Goal: Task Accomplishment & Management: Use online tool/utility

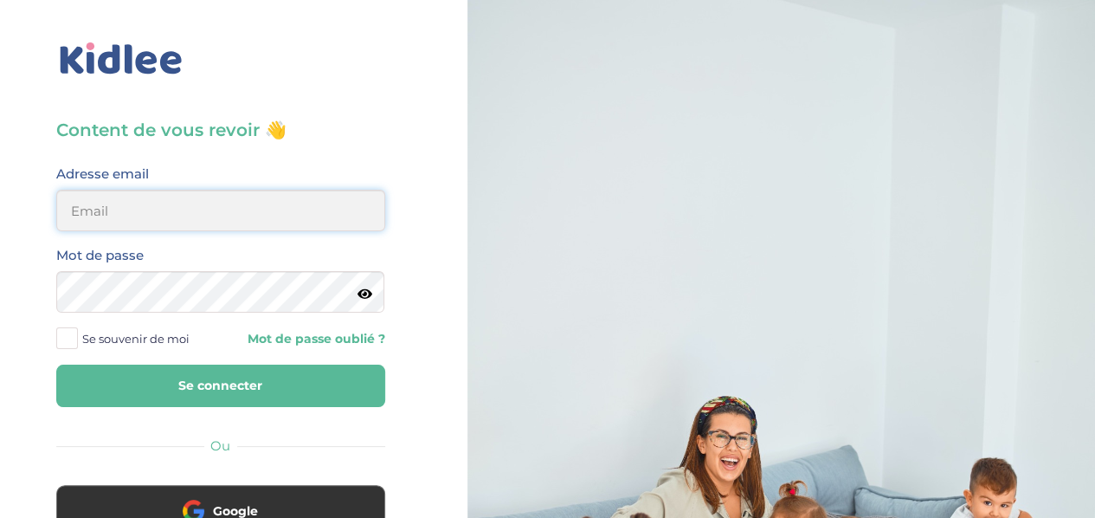
click at [173, 230] on input "email" at bounding box center [220, 211] width 329 height 42
type input "lesueuremilie2@gmail.com"
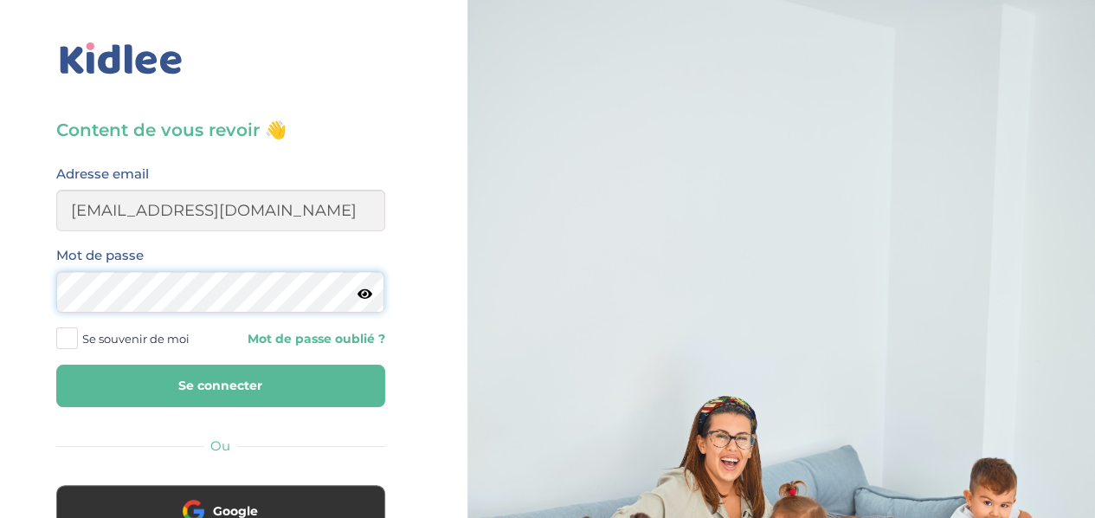
click at [56, 364] on button "Se connecter" at bounding box center [220, 385] width 329 height 42
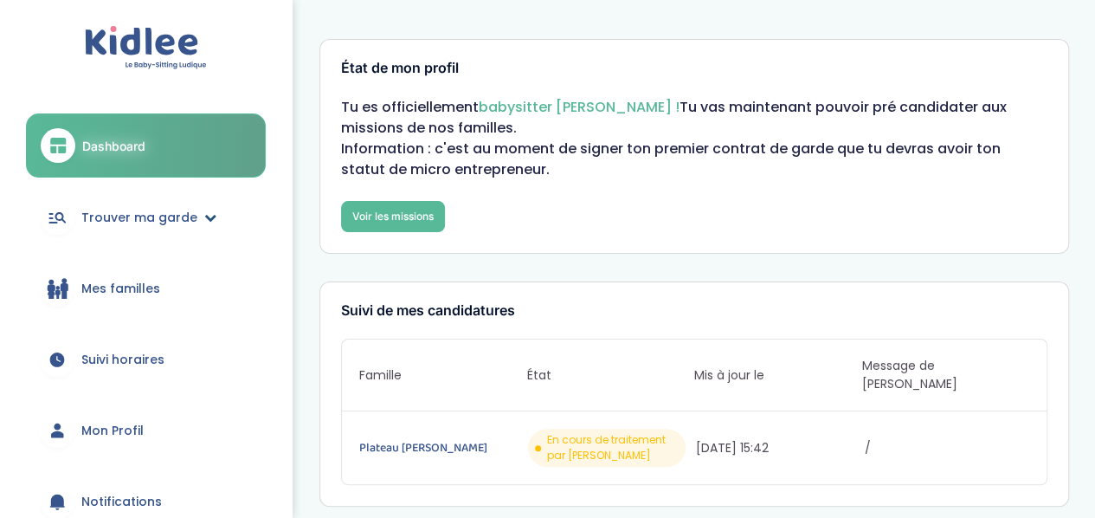
click at [177, 216] on span "Trouver ma garde" at bounding box center [139, 218] width 116 height 18
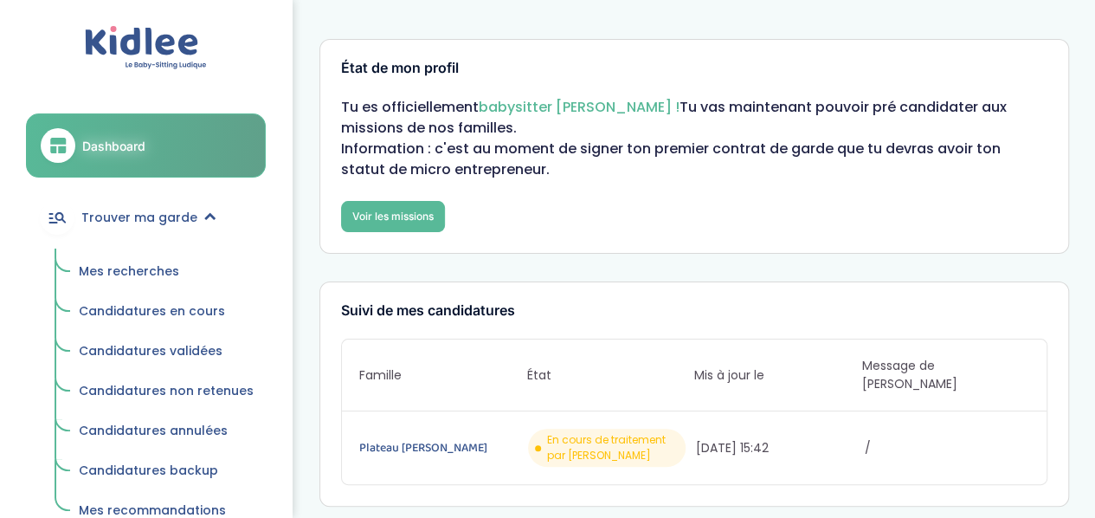
click at [161, 266] on span "Mes recherches" at bounding box center [129, 270] width 100 height 17
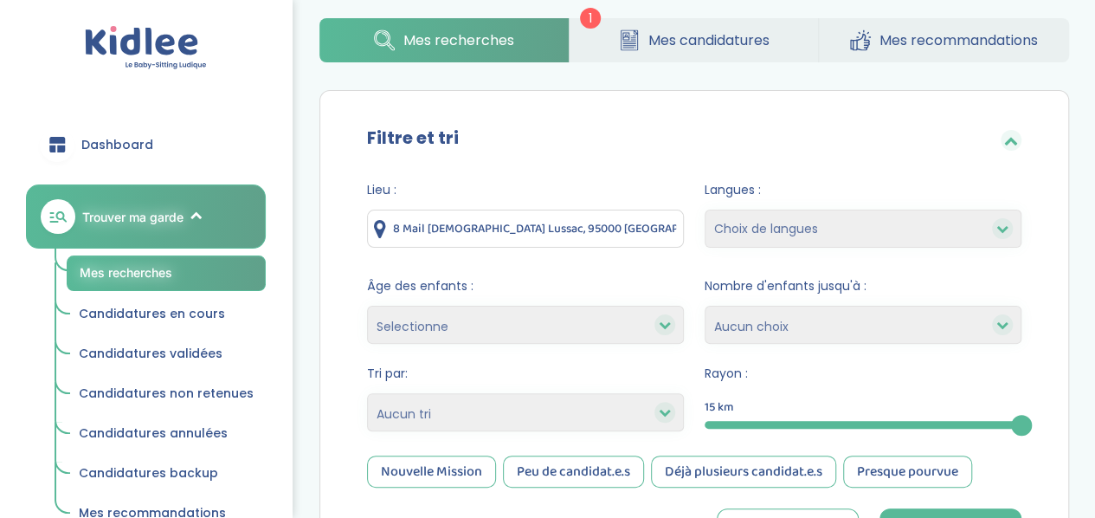
scroll to position [74, 0]
click at [542, 219] on input "8 Mail Gay Lussac, 95000 Neuville-sur-Oise, France" at bounding box center [525, 229] width 317 height 38
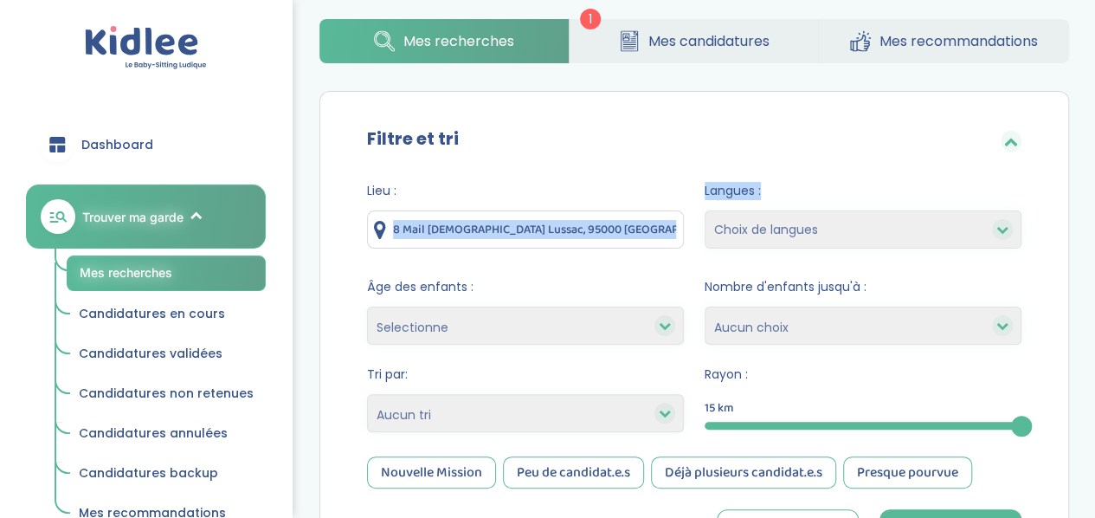
drag, startPoint x: 391, startPoint y: 229, endPoint x: 714, endPoint y: 214, distance: 323.2
click at [714, 214] on form "Lieu : 8 Mail Gay Lussac, 95000 Neuville-sur-Oise, France Langues : Choix de la…" at bounding box center [694, 369] width 654 height 375
click at [675, 231] on input "8 Mail Gay Lussac, 95000 Neuville-sur-Oise, France" at bounding box center [525, 229] width 317 height 38
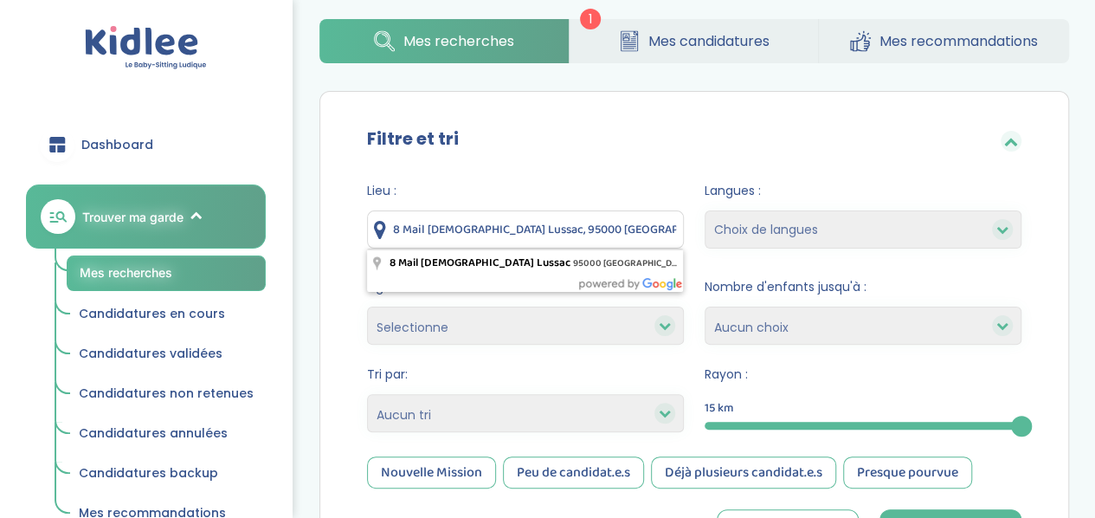
click at [675, 231] on input "8 Mail Gay Lussac, 95000 Neuville-sur-Oise, France" at bounding box center [525, 229] width 317 height 38
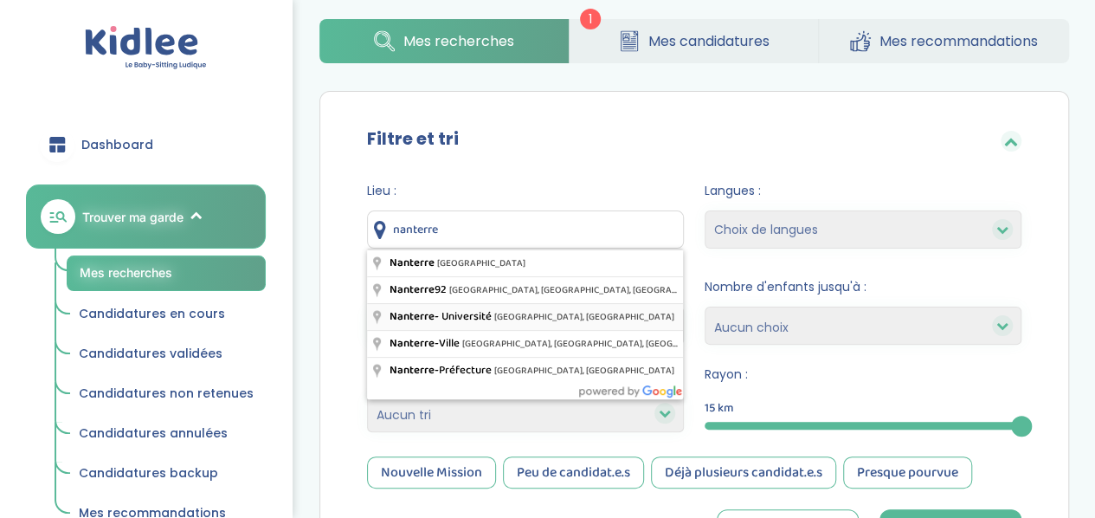
type input "Nanterre - Université, Nanterre, France"
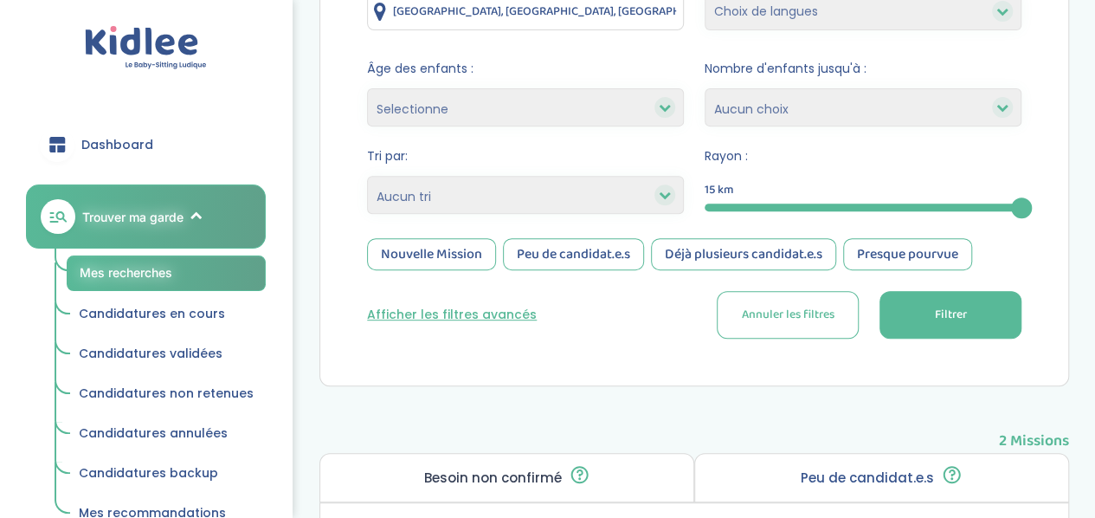
scroll to position [294, 0]
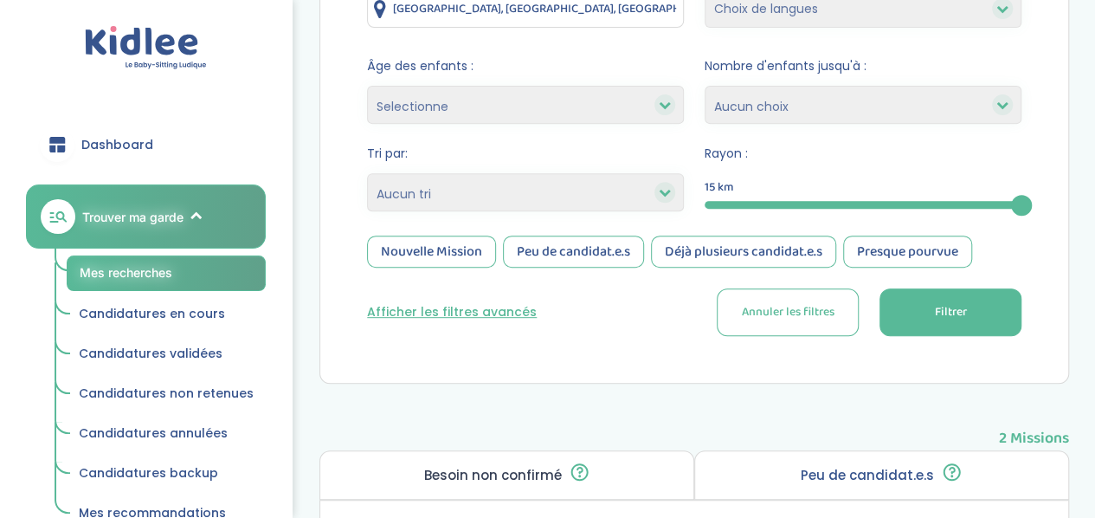
click at [509, 314] on button "Afficher les filtres avancés" at bounding box center [452, 312] width 170 height 18
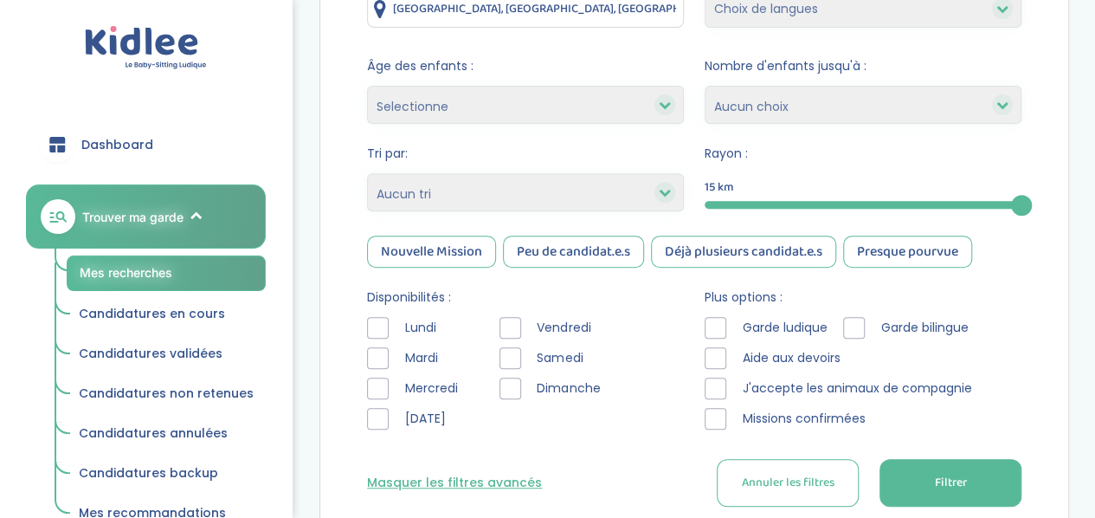
click at [719, 327] on div at bounding box center [716, 328] width 22 height 22
click at [715, 346] on div "Garde ludique Garde bilingue Aide aux devoirs J'accepte les animaux de compagni…" at bounding box center [863, 377] width 317 height 121
click at [719, 380] on div at bounding box center [716, 388] width 22 height 22
click at [717, 353] on div at bounding box center [716, 358] width 22 height 22
click at [916, 480] on button "Filtrer" at bounding box center [950, 483] width 142 height 48
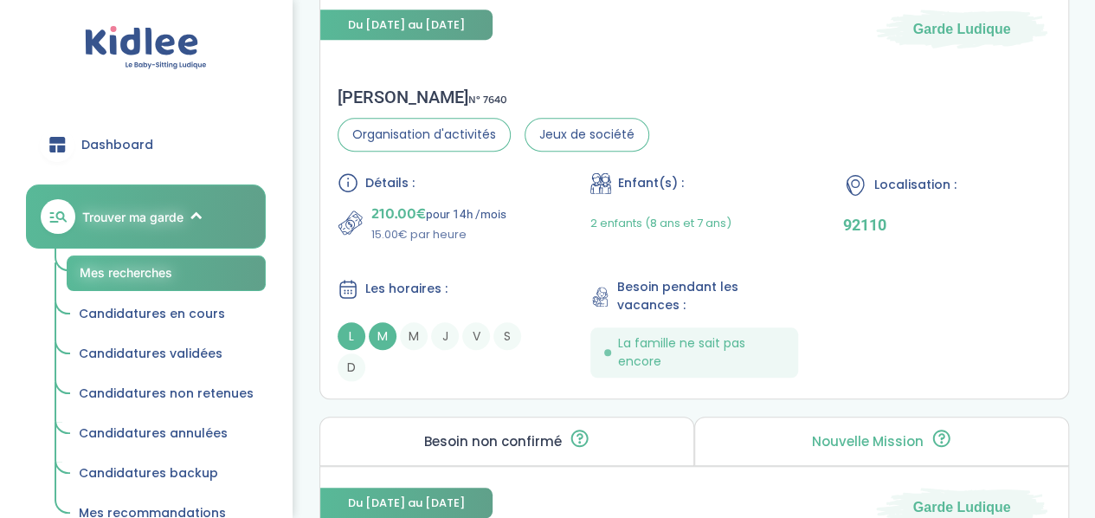
scroll to position [3943, 0]
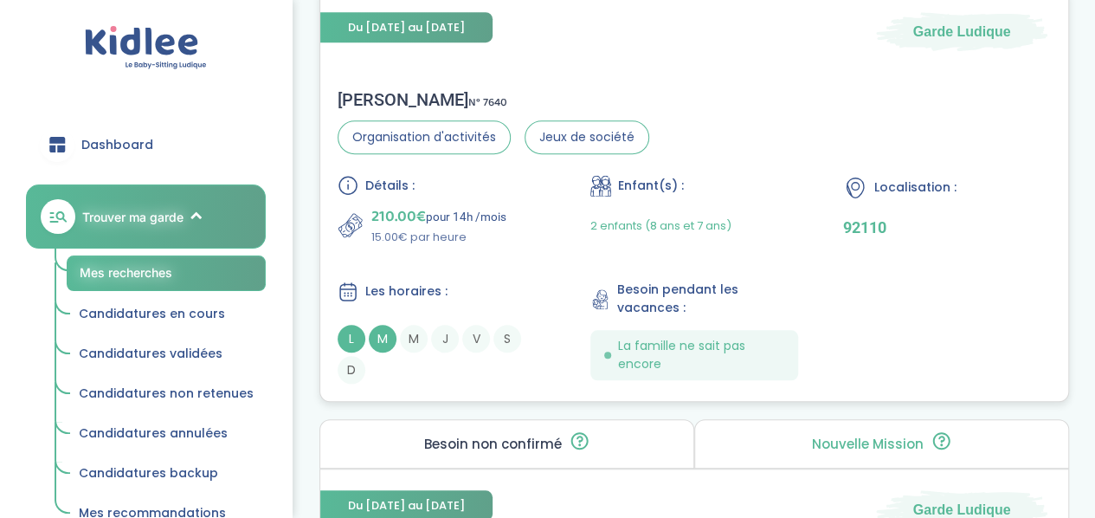
click at [789, 253] on div "Détails : 210.00€ pour 14h /mois 15.00€ par heure Enfant(s) : 2 enfants (8 ans …" at bounding box center [694, 279] width 713 height 209
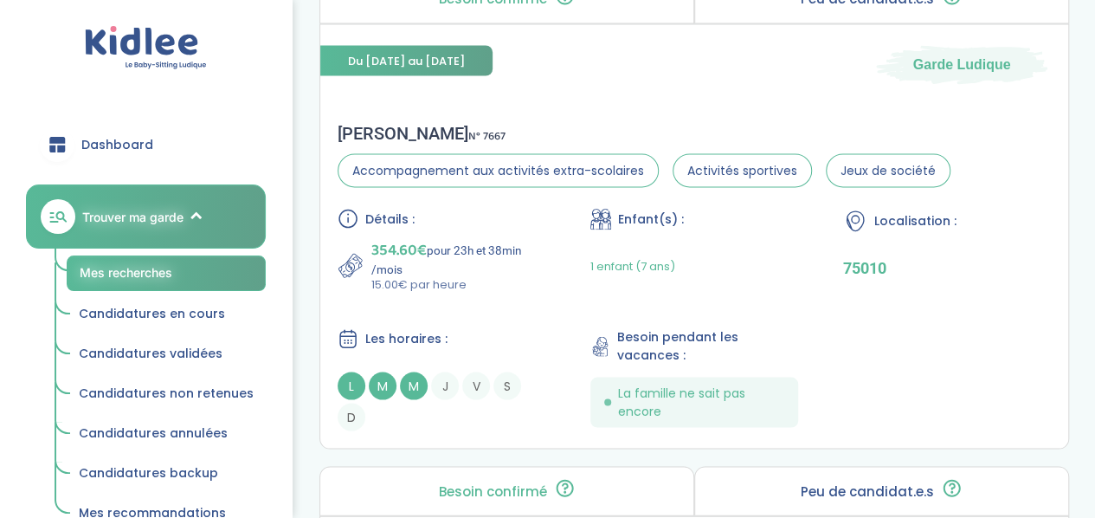
scroll to position [4866, 0]
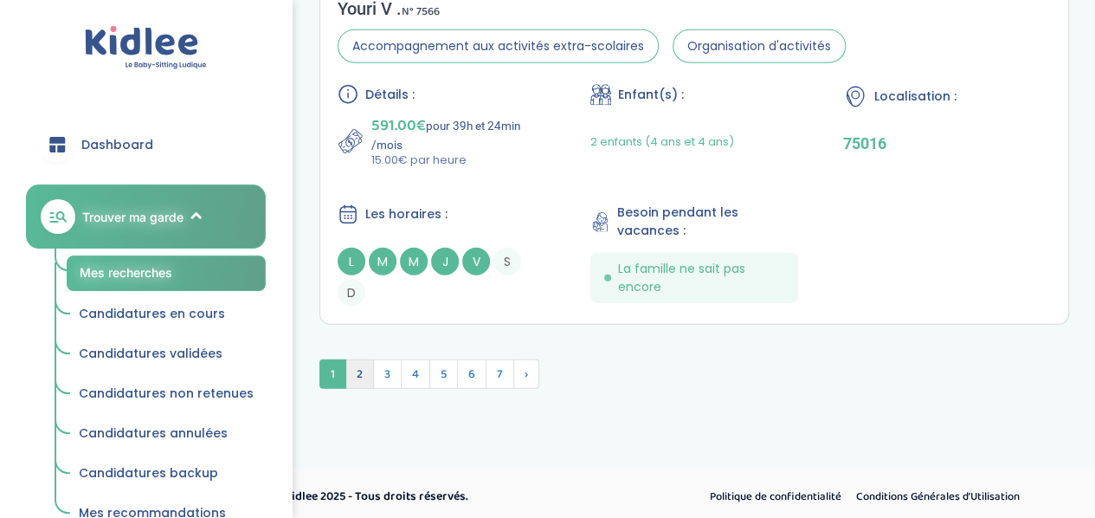
click at [365, 378] on span "2" at bounding box center [359, 373] width 29 height 29
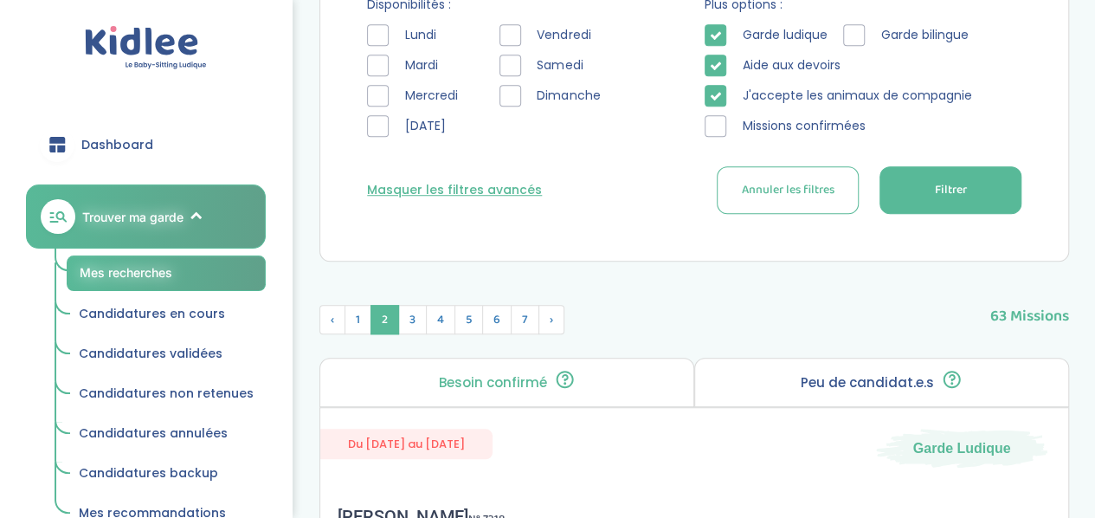
scroll to position [599, 0]
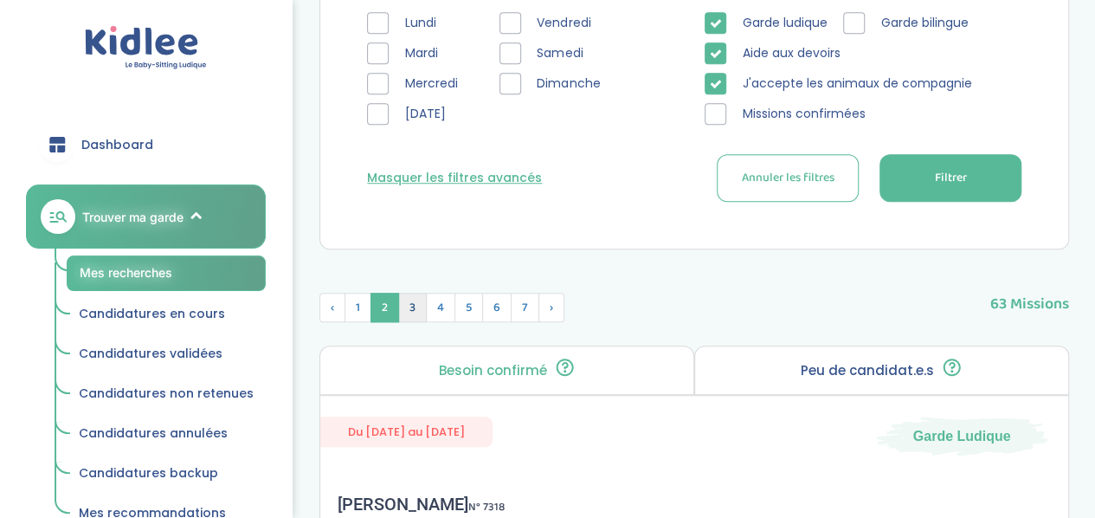
click at [416, 304] on span "3" at bounding box center [412, 307] width 29 height 29
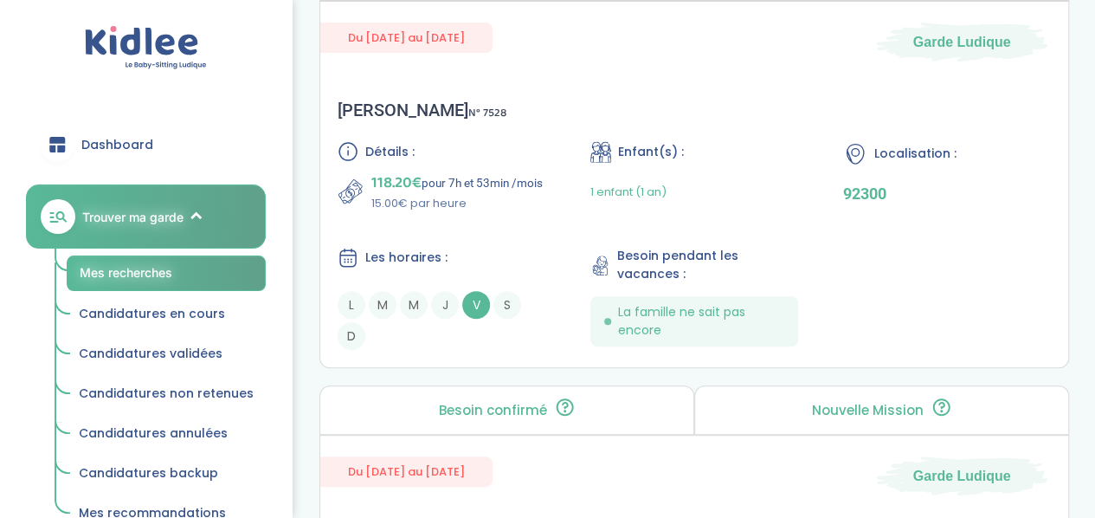
scroll to position [3443, 0]
drag, startPoint x: 495, startPoint y: 210, endPoint x: 392, endPoint y: 189, distance: 105.2
drag, startPoint x: 392, startPoint y: 189, endPoint x: 878, endPoint y: 274, distance: 493.1
click at [878, 274] on div "Détails : 118.20€ pour 7h et 53min /mois 15.00€ par heure Enfant(s) : 1 enfant …" at bounding box center [694, 245] width 713 height 209
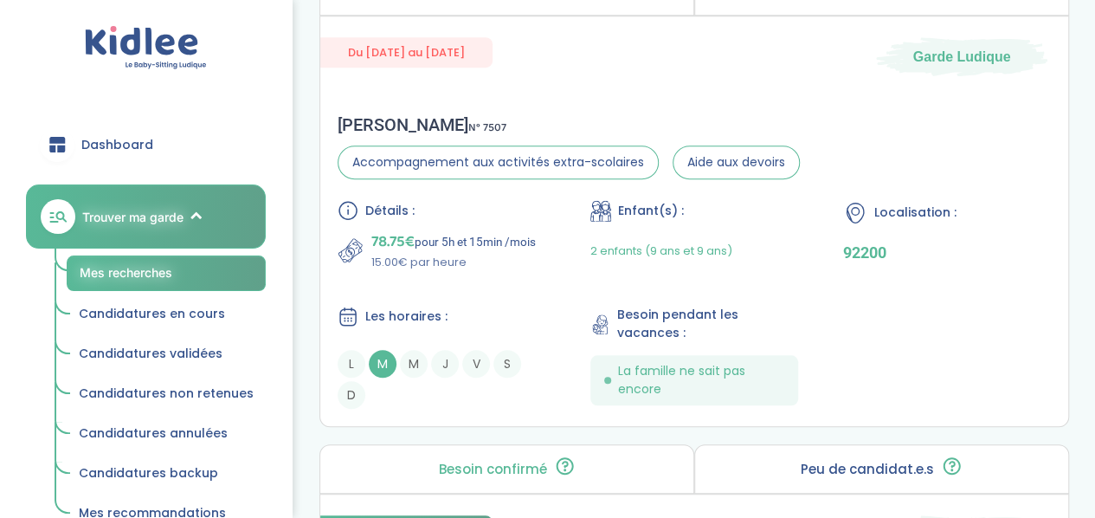
scroll to position [3860, 0]
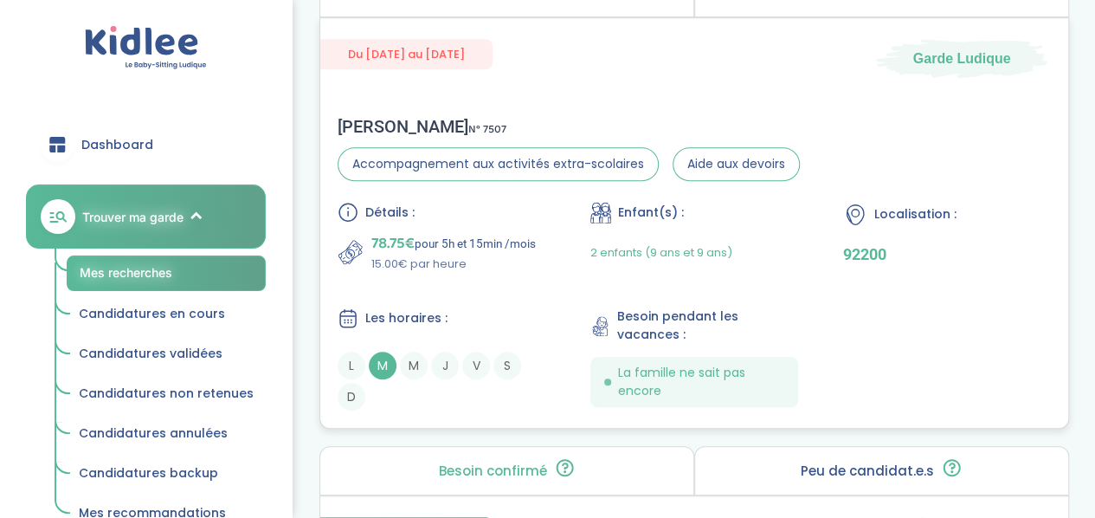
click at [527, 290] on div "Détails : 78.75€ pour 5h et 15min /mois 15.00€ par heure Enfant(s) : 2 enfants …" at bounding box center [694, 306] width 713 height 209
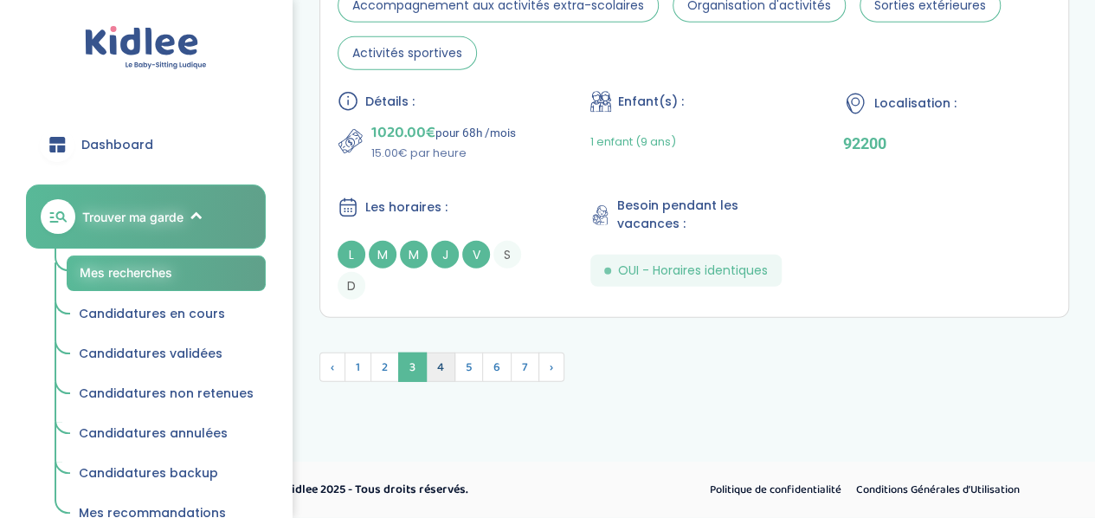
click at [439, 371] on span "4" at bounding box center [440, 366] width 29 height 29
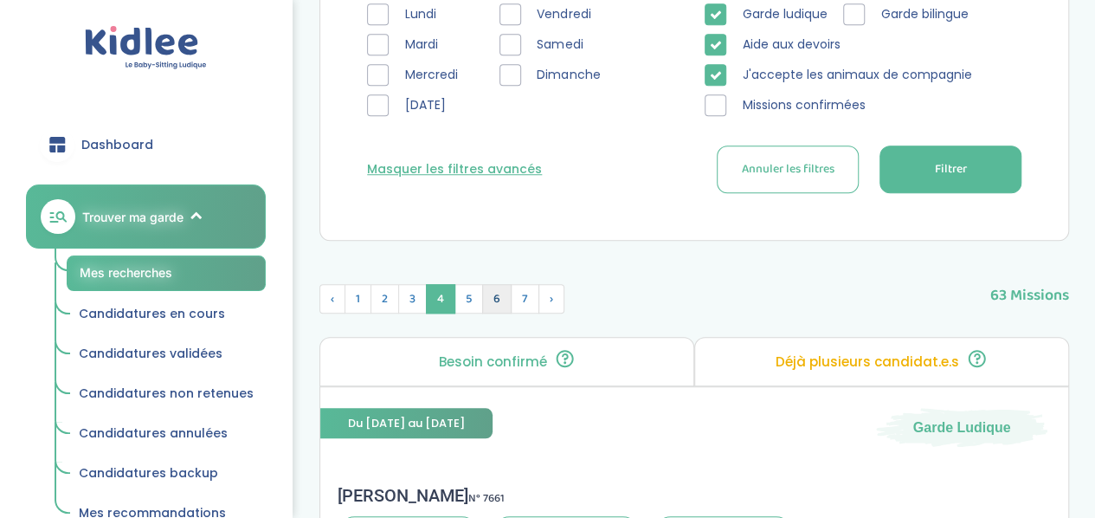
scroll to position [609, 0]
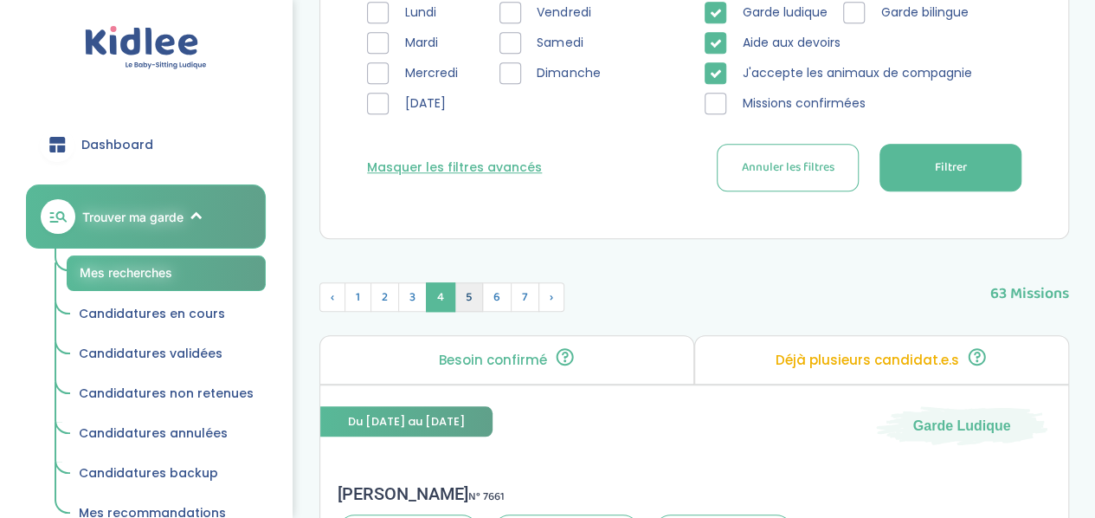
click at [459, 282] on span "5" at bounding box center [468, 296] width 29 height 29
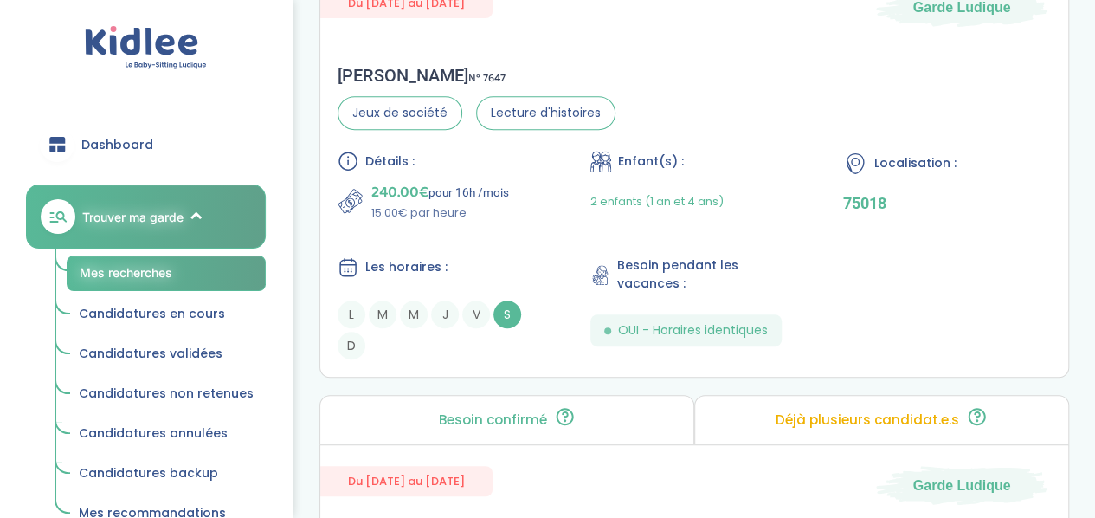
scroll to position [3599, 0]
click at [492, 206] on p "15.00€ par heure" at bounding box center [440, 214] width 138 height 17
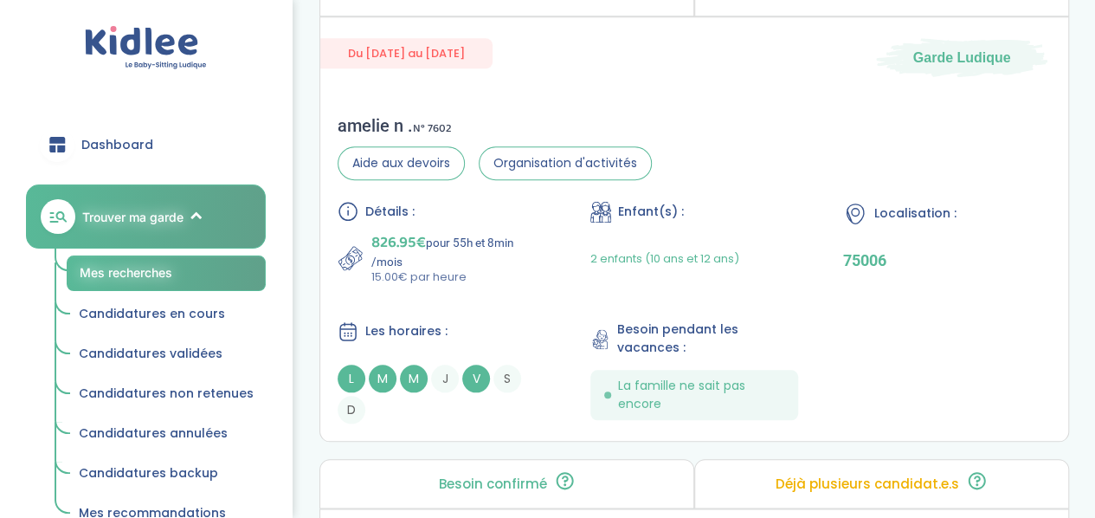
scroll to position [4027, 0]
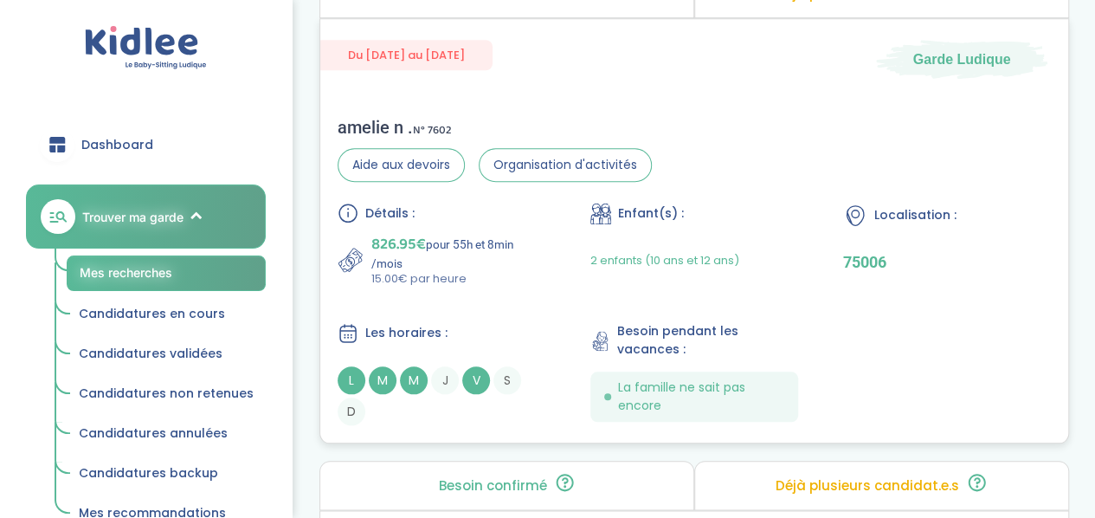
click at [530, 255] on p "826.95€ pour 55h et 8min /mois" at bounding box center [458, 251] width 174 height 38
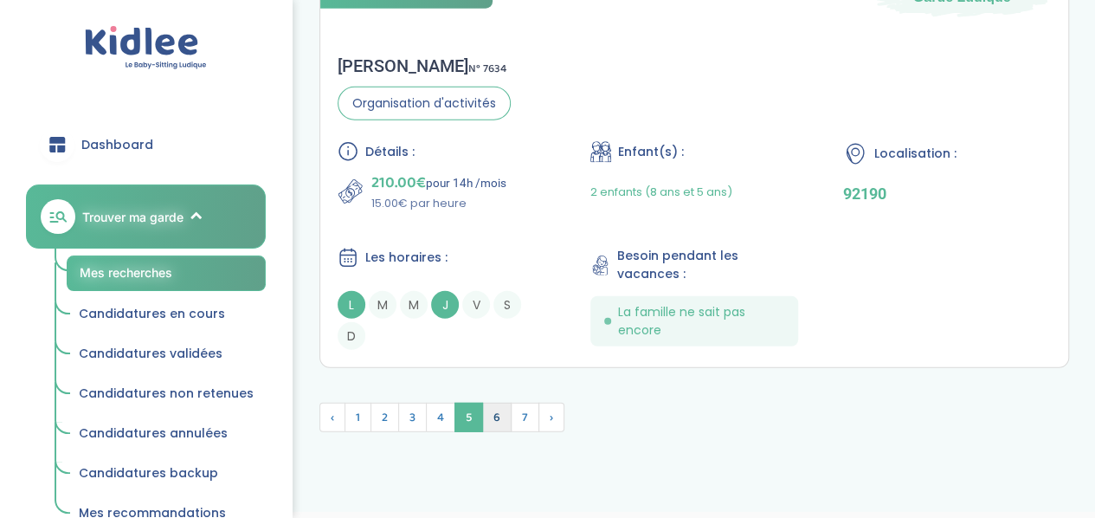
click at [491, 404] on span "6" at bounding box center [496, 416] width 29 height 29
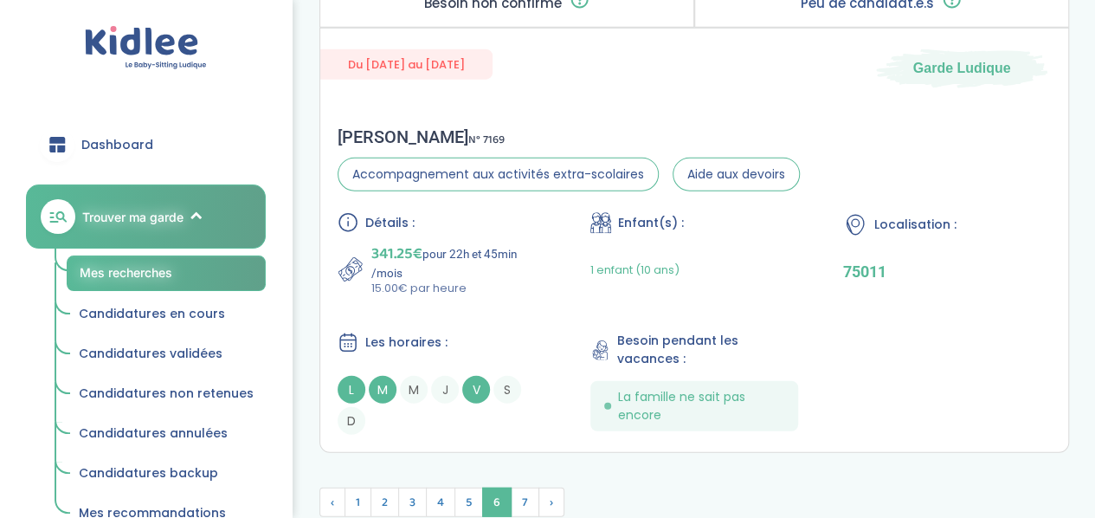
scroll to position [5341, 0]
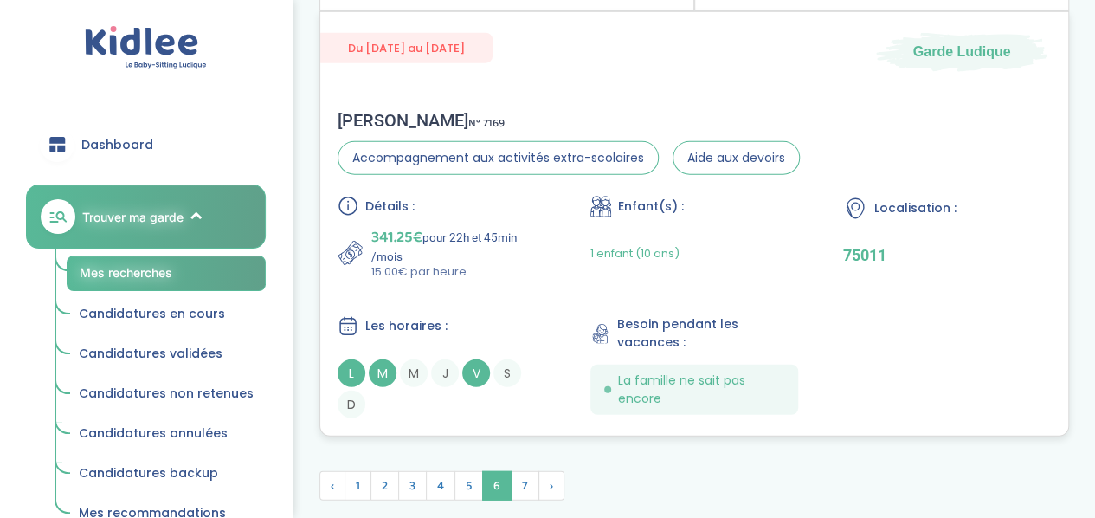
click at [492, 283] on div "Détails : 341.25€ pour 22h et 45min /mois 15.00€ par heure Enfant(s) : 1 enfant…" at bounding box center [694, 307] width 713 height 222
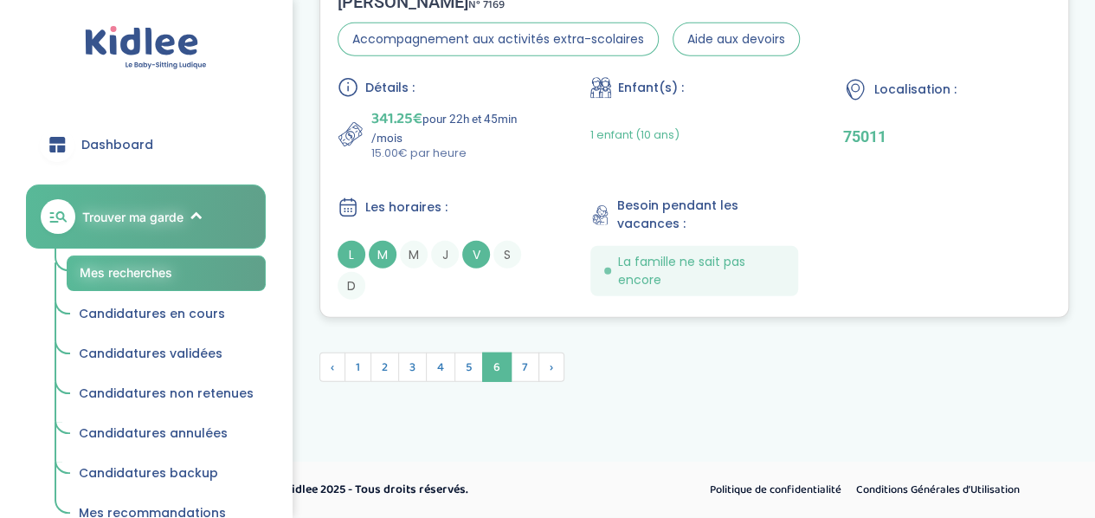
scroll to position [5460, 0]
click at [505, 363] on span "6" at bounding box center [496, 366] width 29 height 29
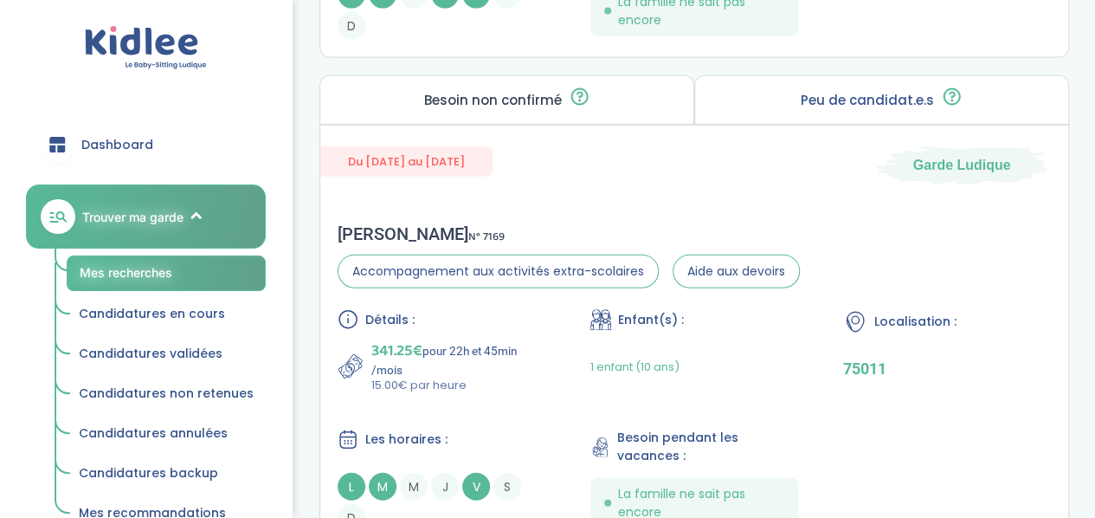
scroll to position [5230, 0]
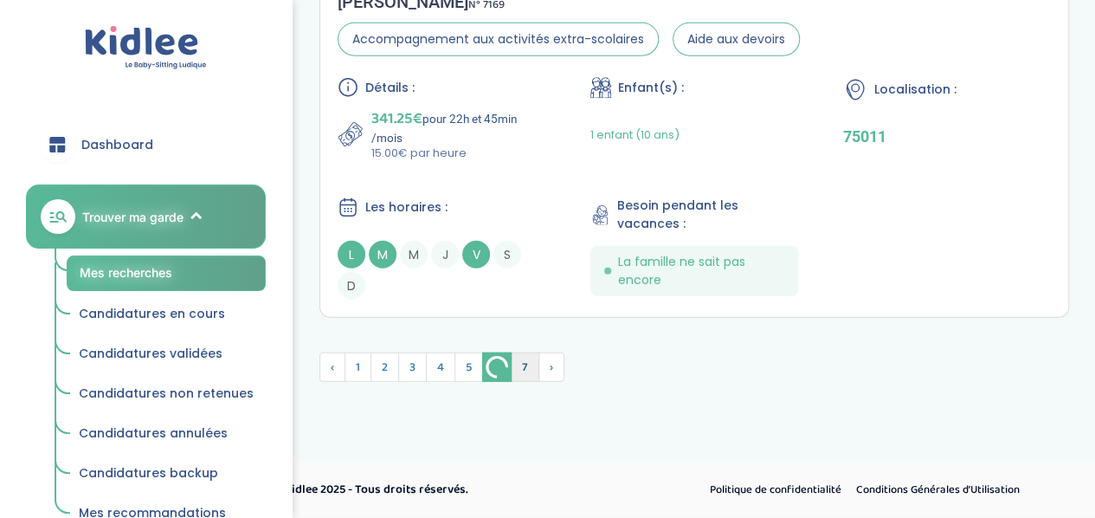
click at [512, 369] on span "7" at bounding box center [525, 366] width 29 height 29
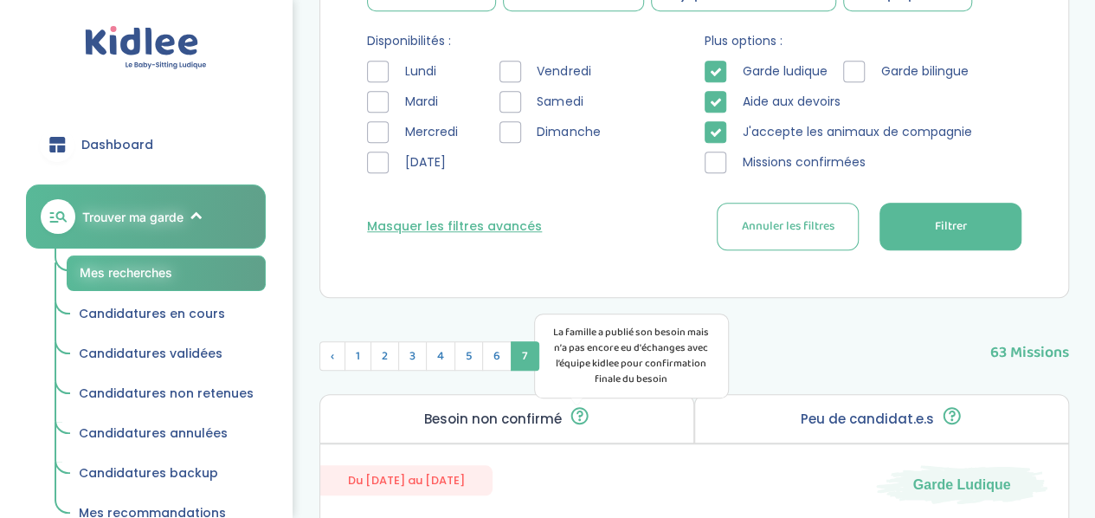
scroll to position [549, 0]
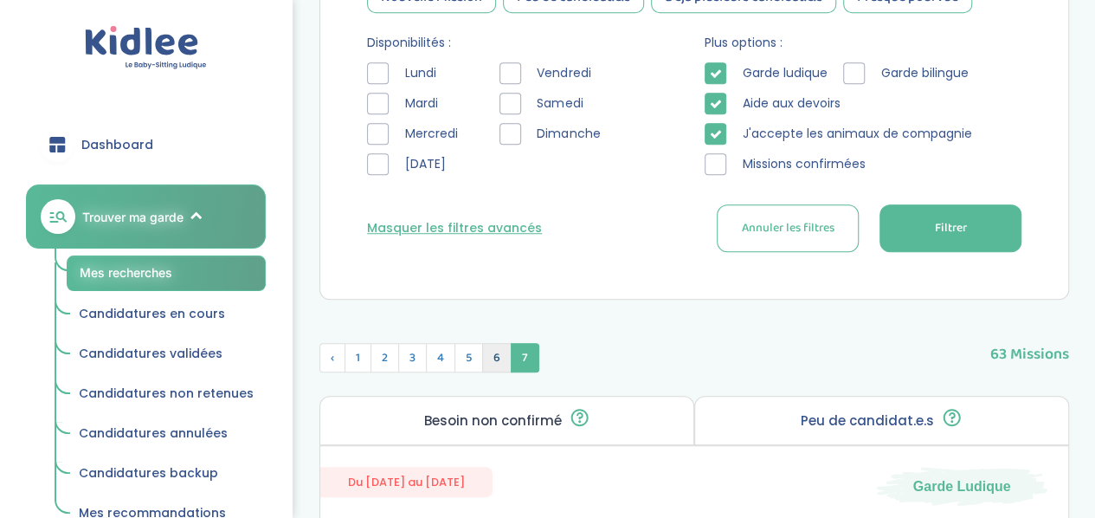
click at [490, 351] on span "6" at bounding box center [496, 357] width 29 height 29
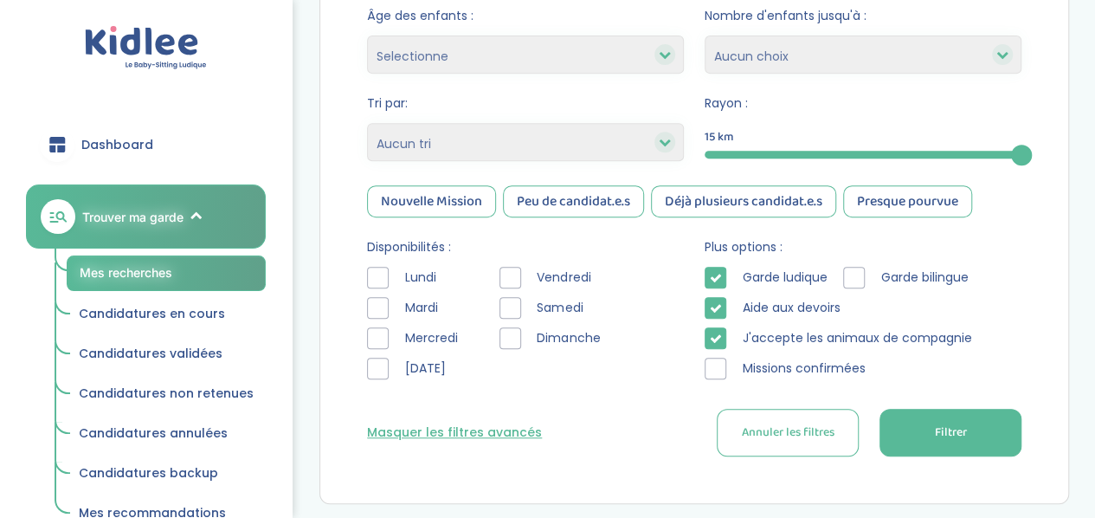
scroll to position [0, 0]
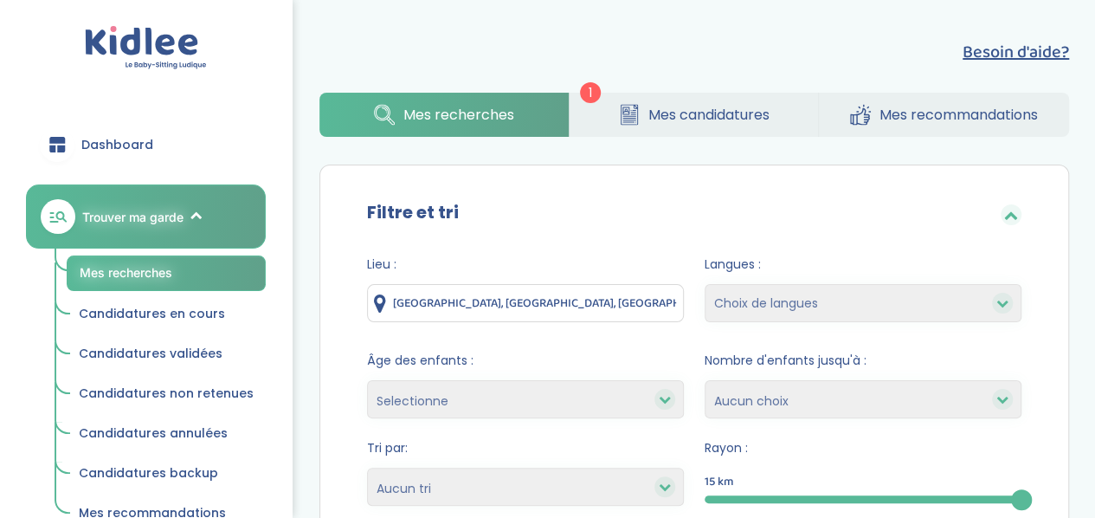
click at [902, 118] on span "Mes recommandations" at bounding box center [958, 115] width 158 height 22
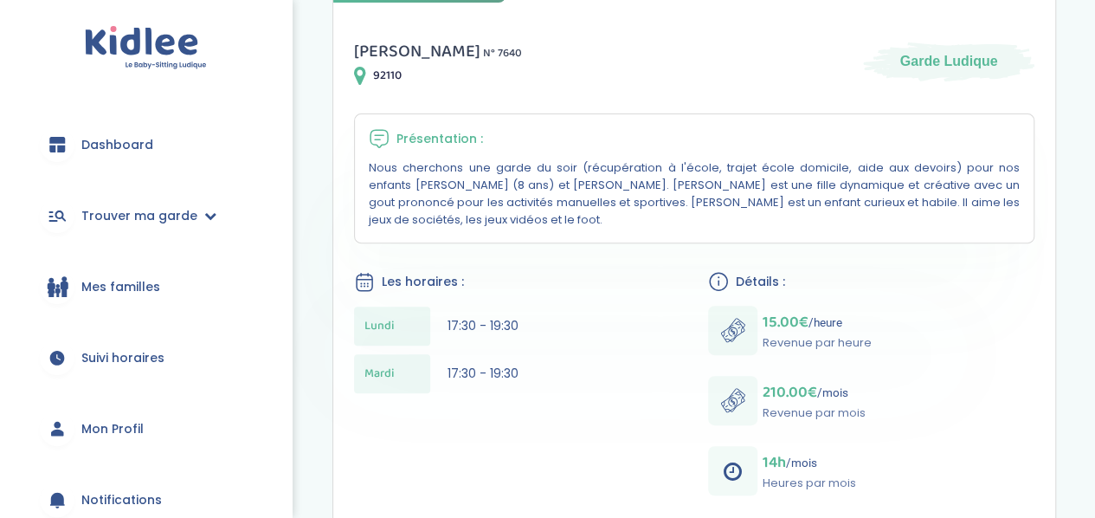
scroll to position [301, 0]
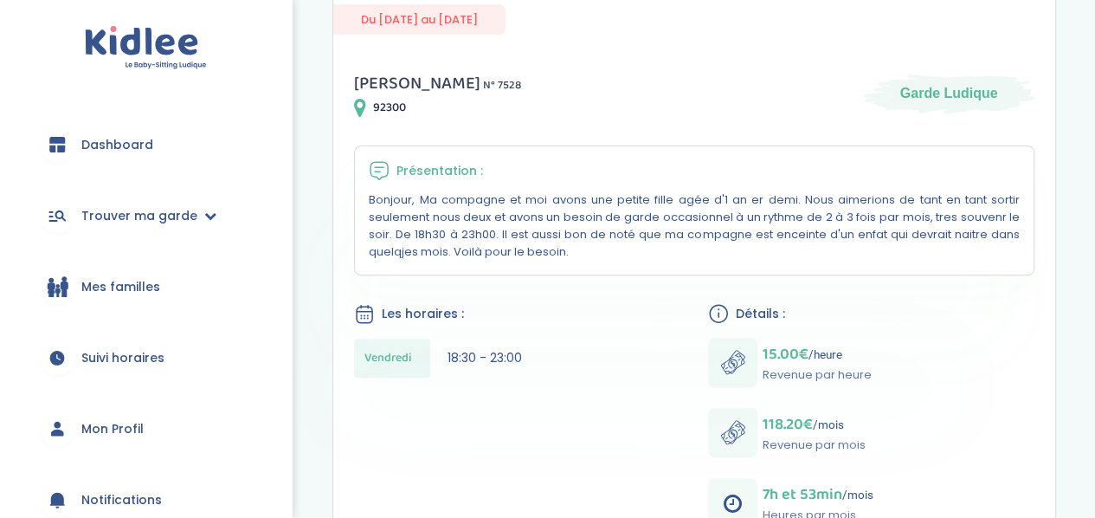
scroll to position [266, 0]
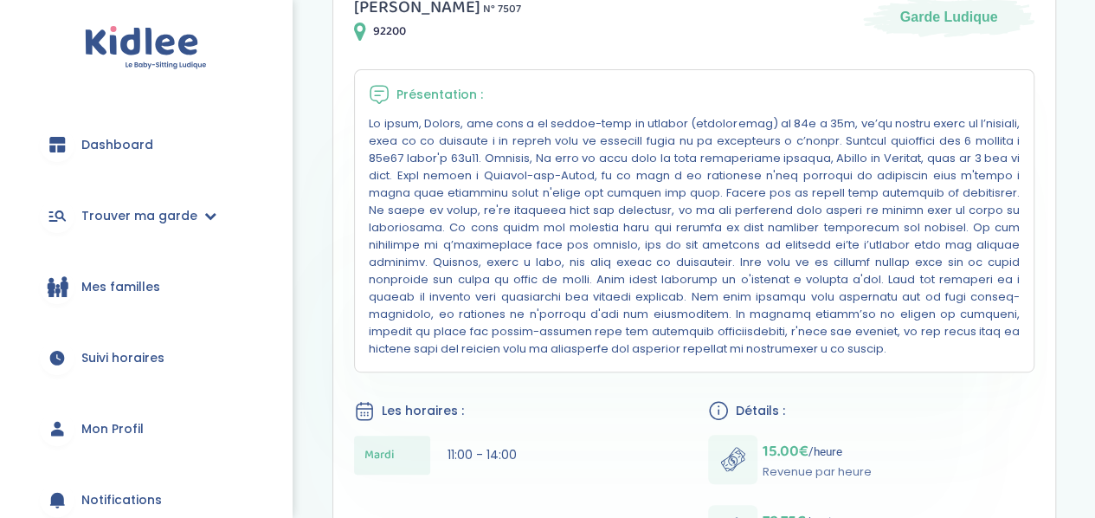
scroll to position [335, 0]
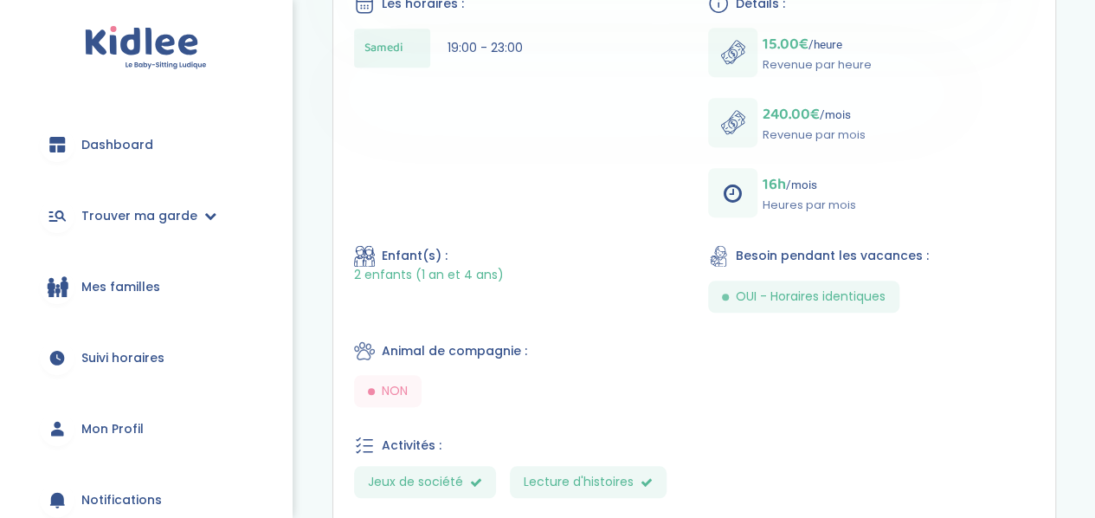
scroll to position [538, 0]
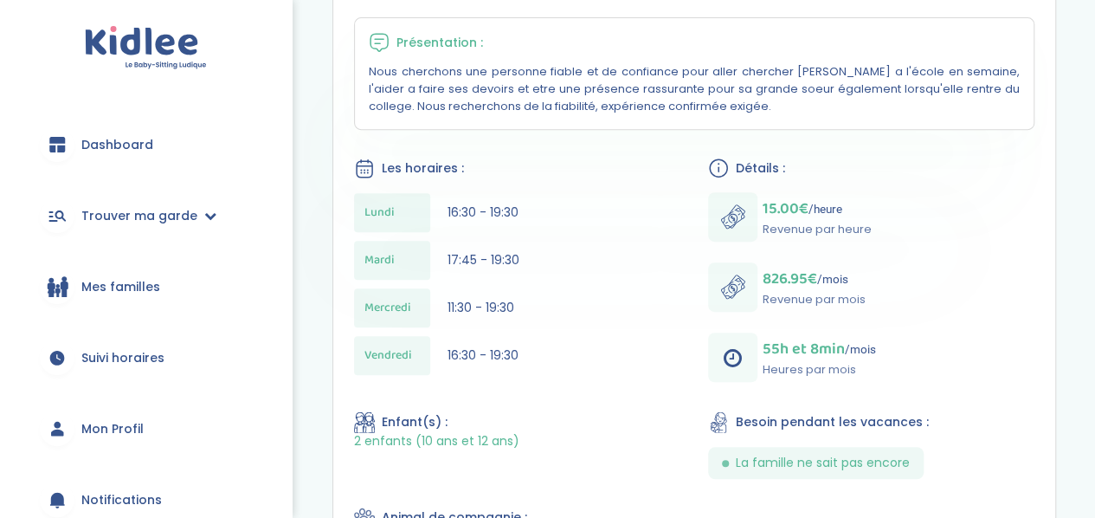
scroll to position [391, 0]
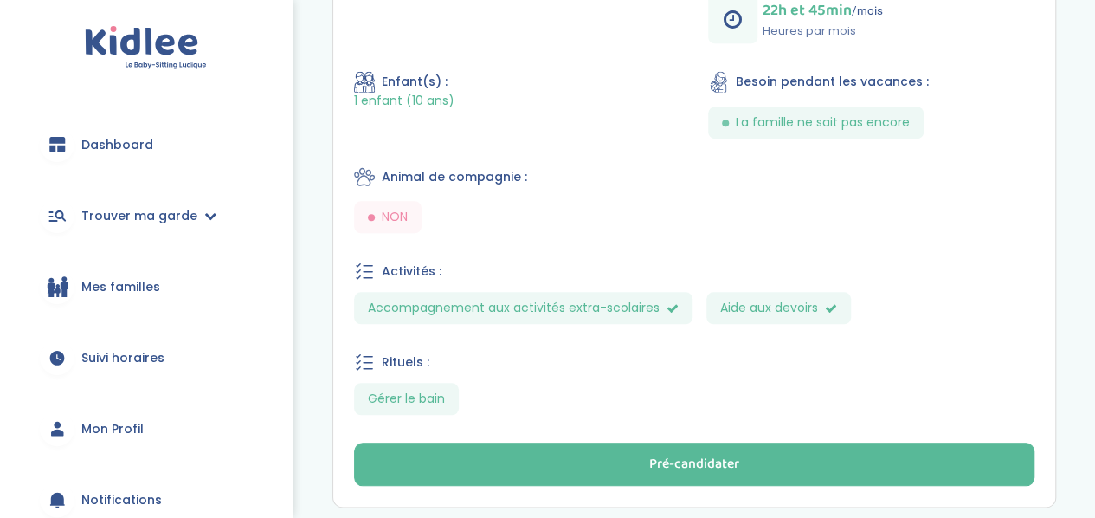
scroll to position [843, 0]
